Goal: Information Seeking & Learning: Learn about a topic

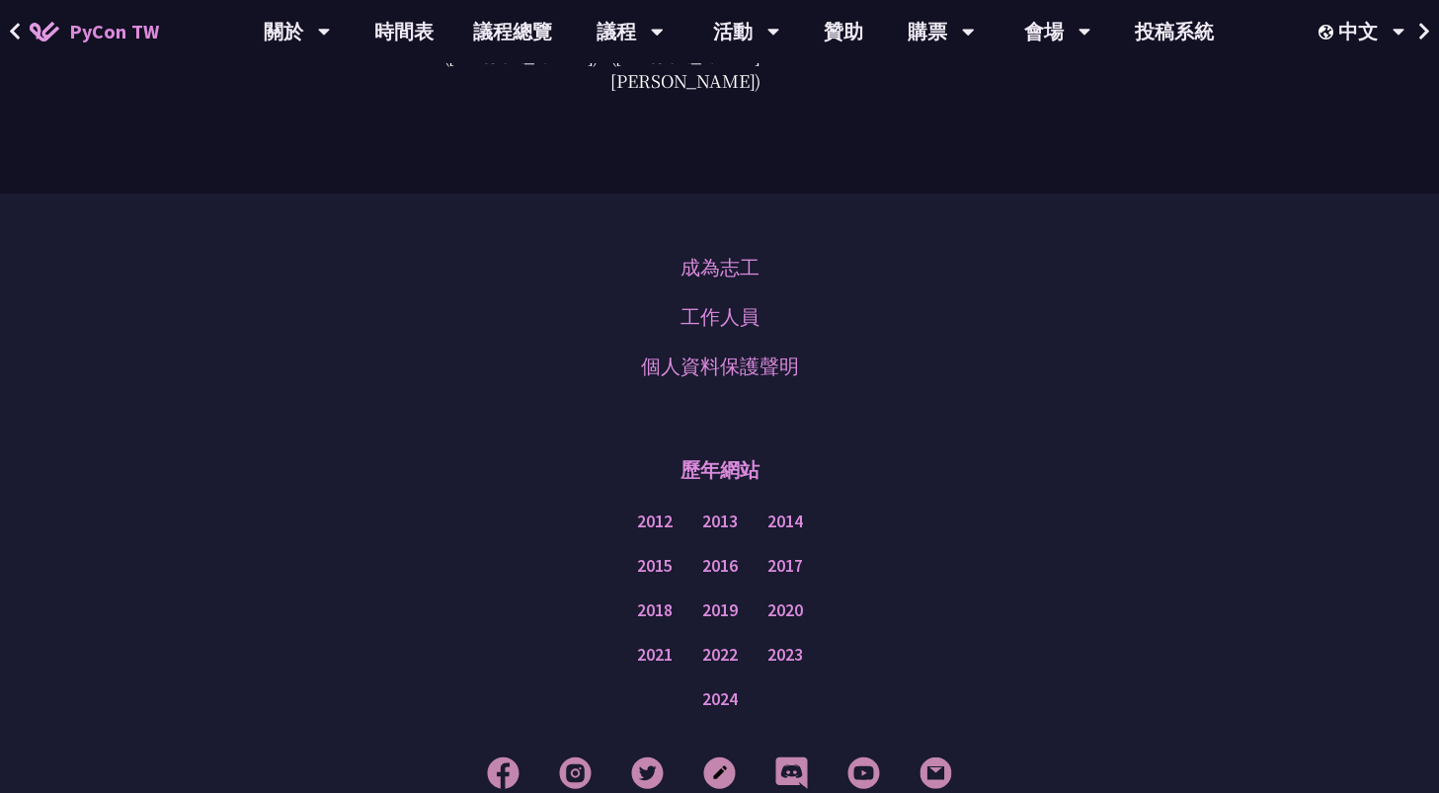
scroll to position [5760, 0]
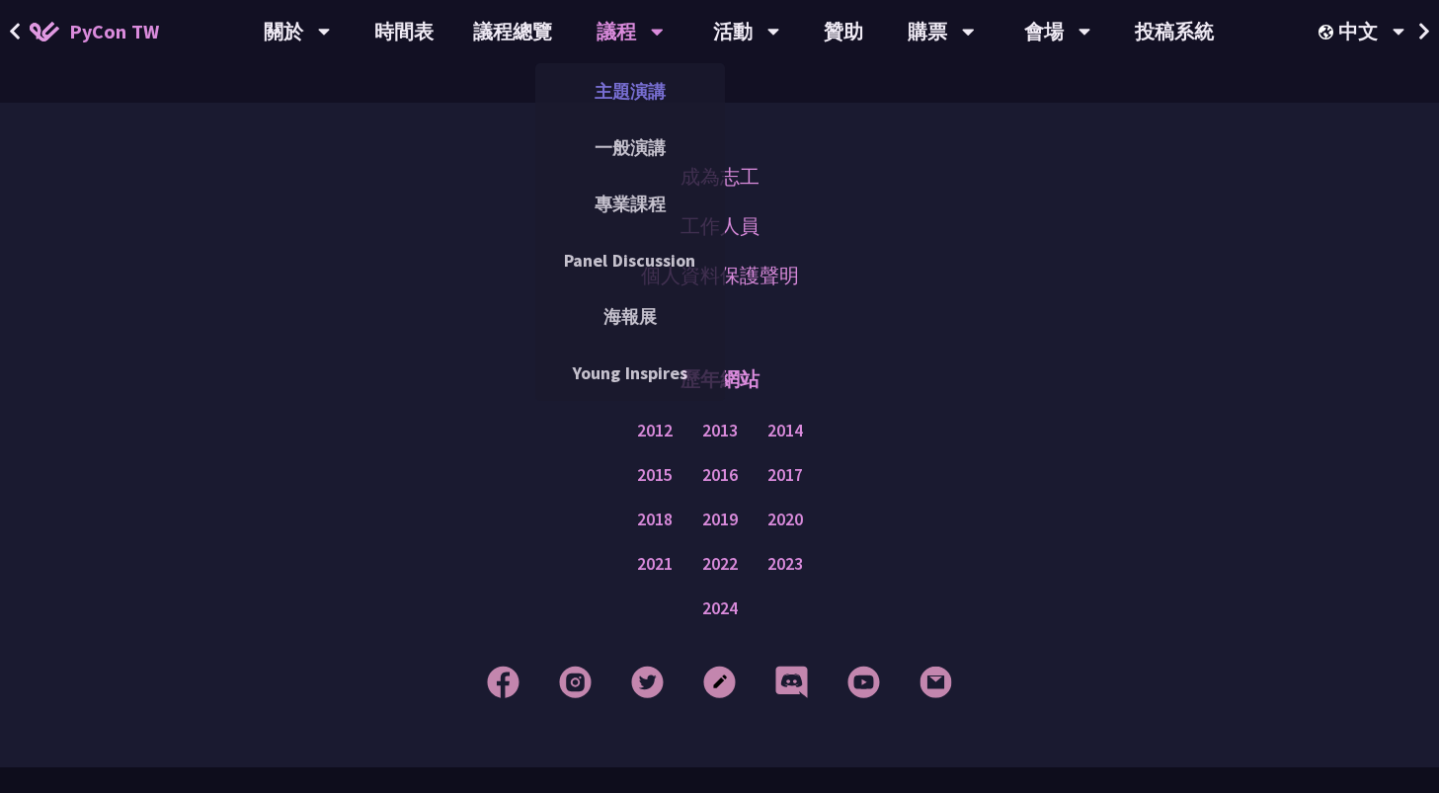
click at [621, 93] on link "主題演講" at bounding box center [630, 91] width 190 height 46
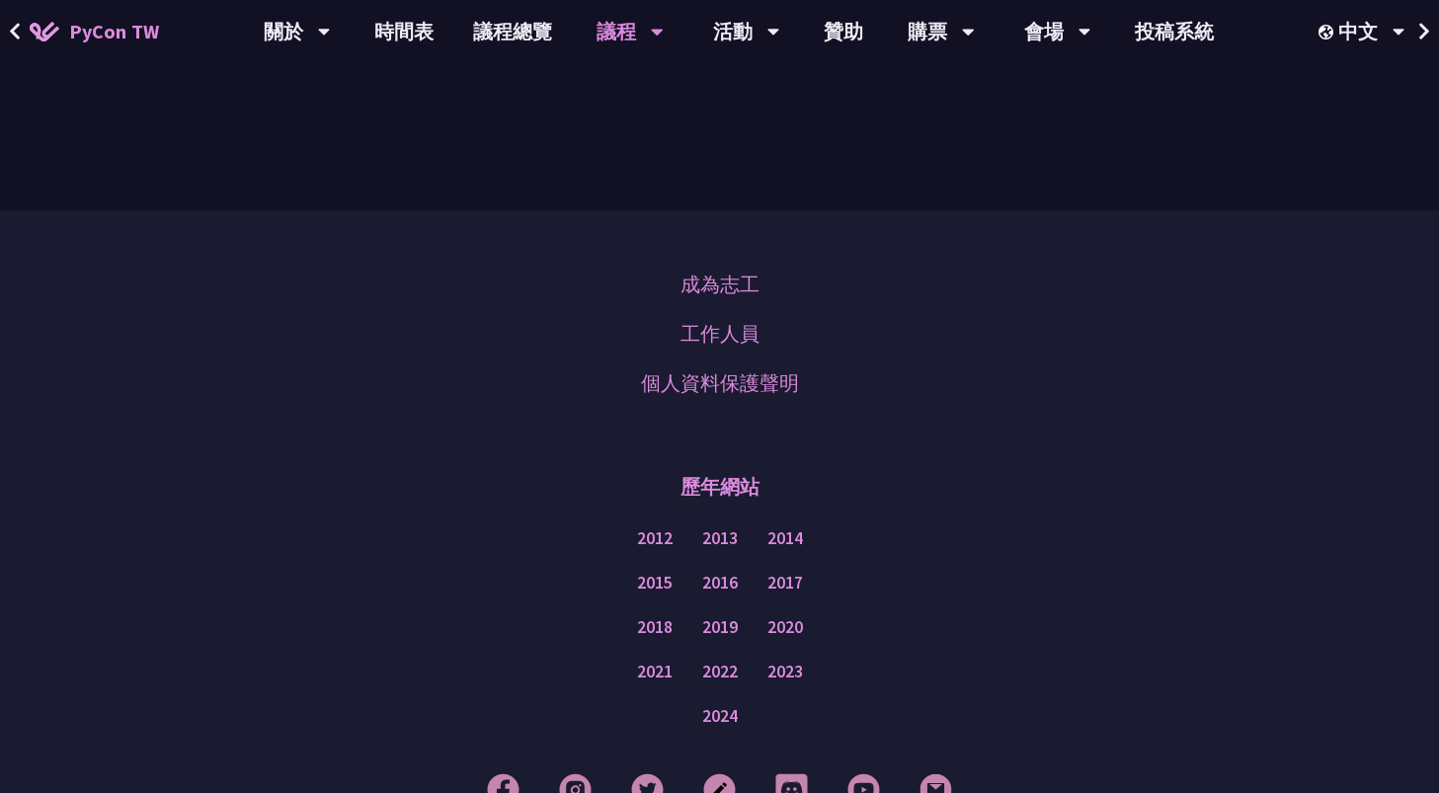
scroll to position [3364, 0]
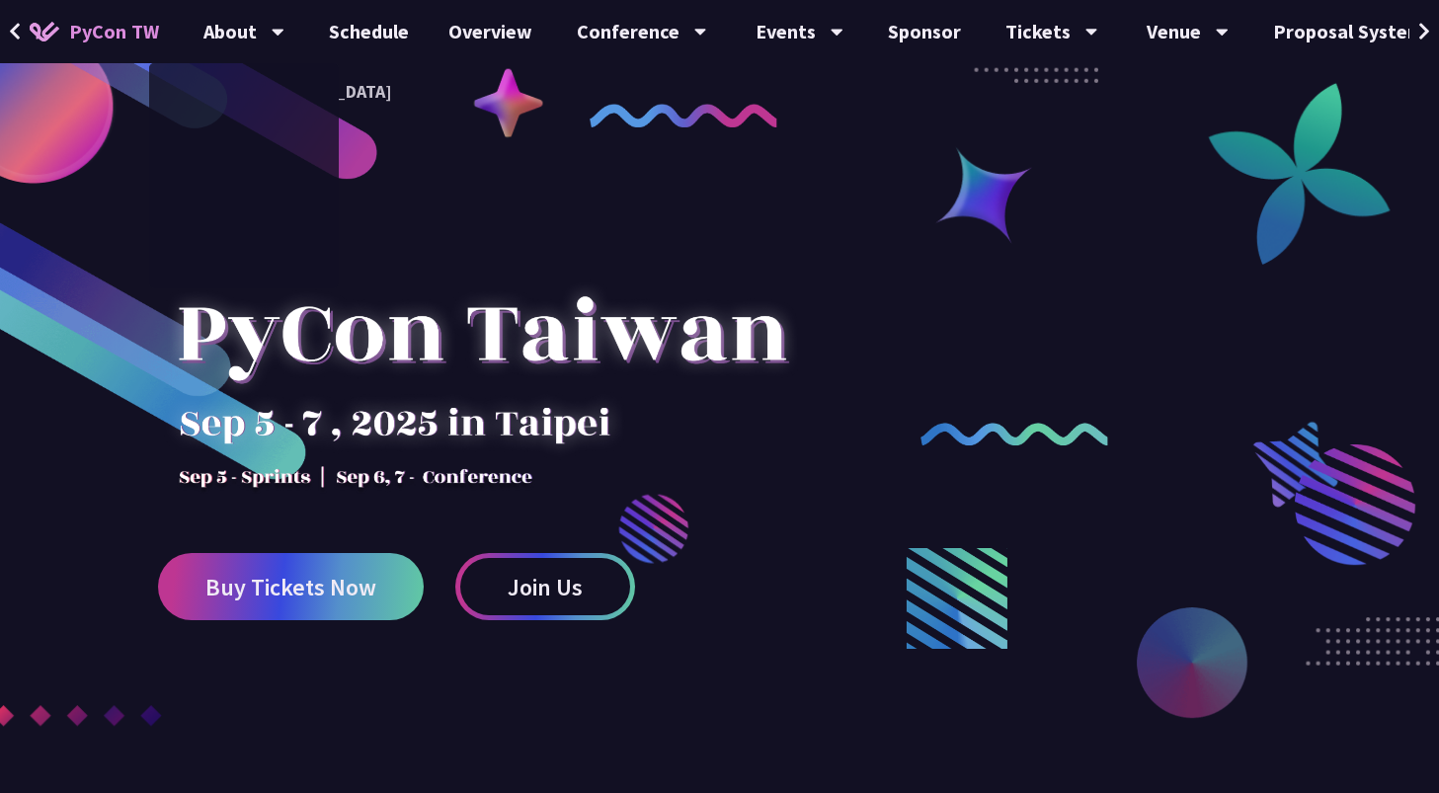
click at [325, 316] on div at bounding box center [482, 355] width 648 height 277
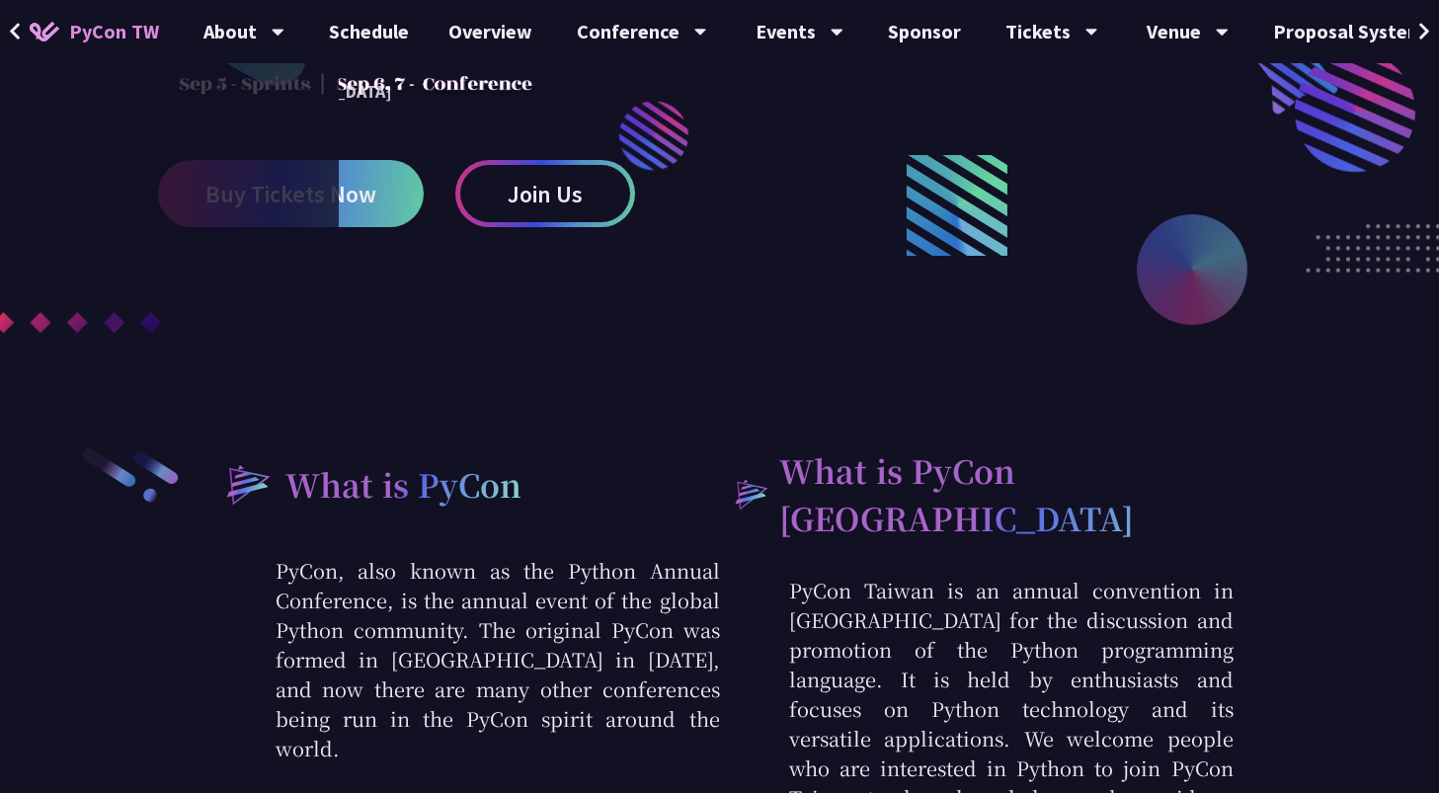
scroll to position [612, 0]
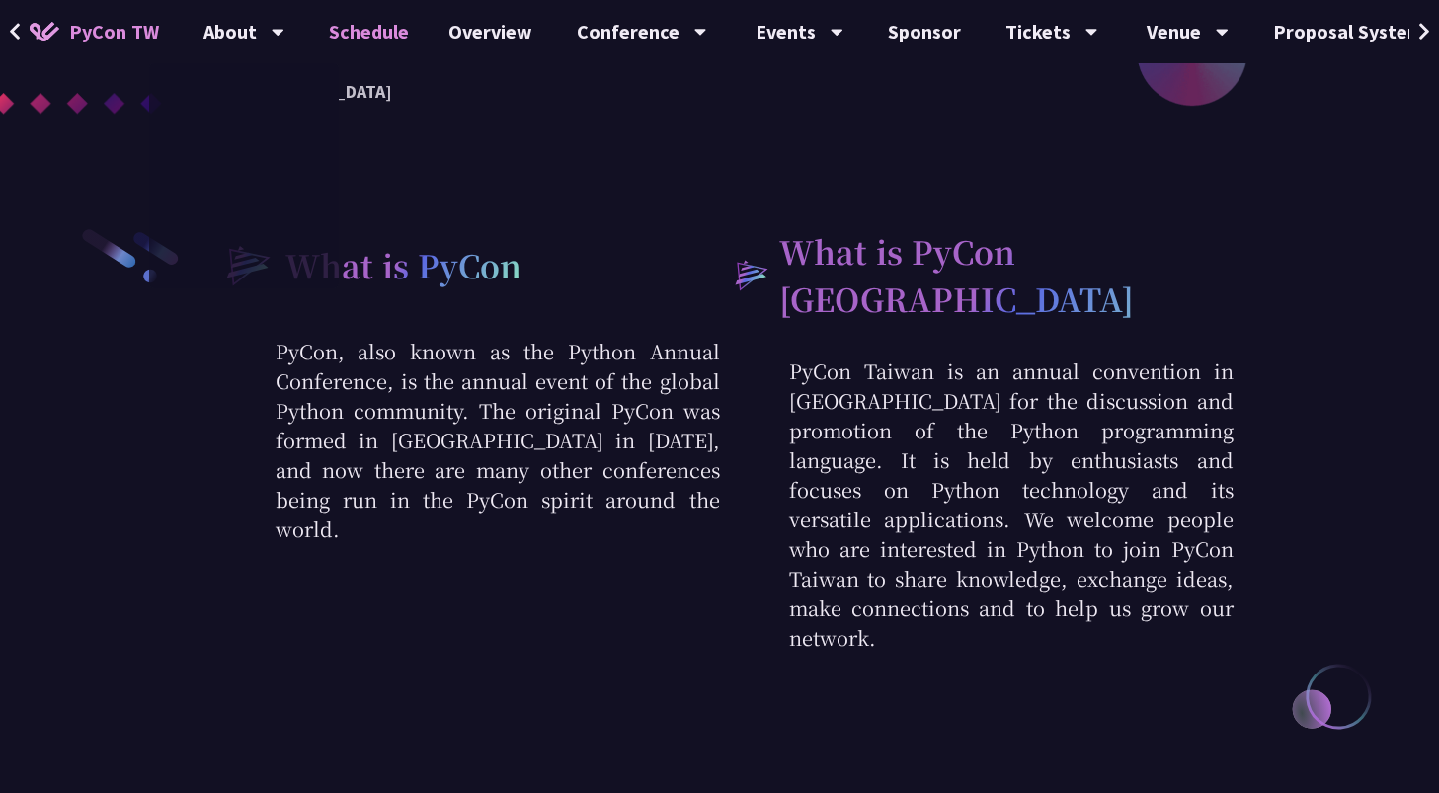
click at [355, 31] on link "Schedule" at bounding box center [369, 31] width 120 height 63
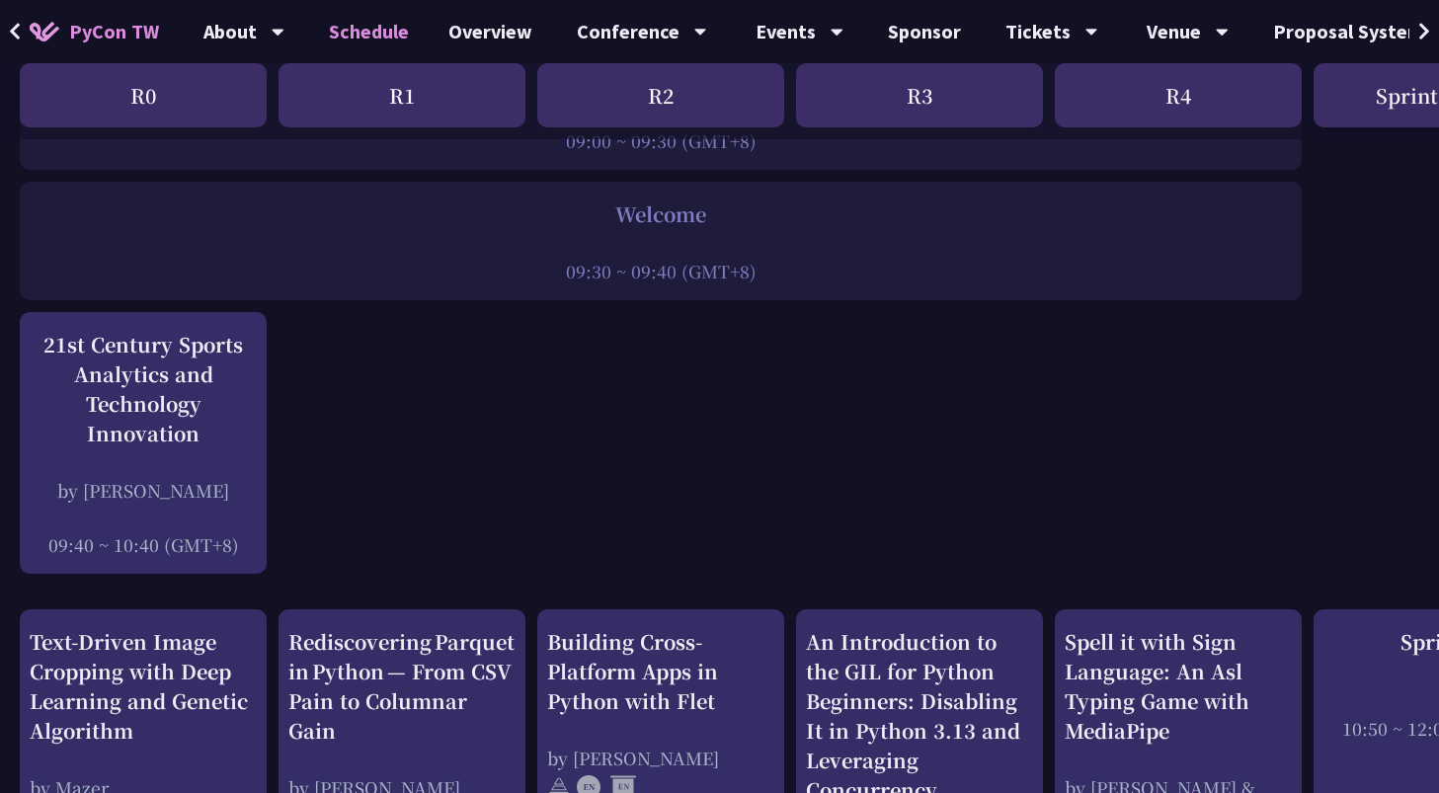
scroll to position [352, 0]
